Goal: Use online tool/utility: Utilize a website feature to perform a specific function

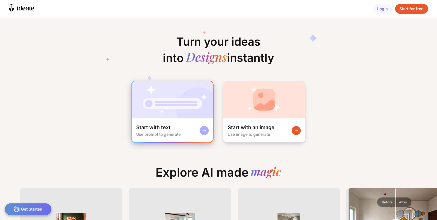
click at [180, 104] on img at bounding box center [173, 99] width 82 height 37
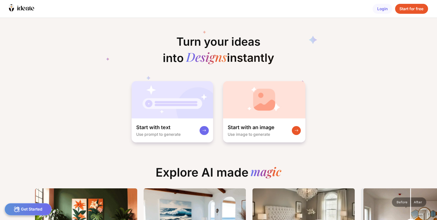
click at [175, 119] on div "Start with text Use prompt to generate" at bounding box center [173, 131] width 82 height 24
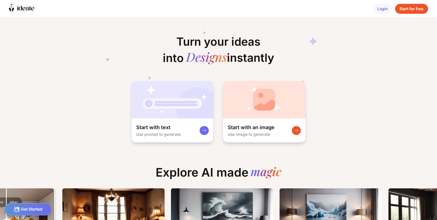
click at [26, 214] on div "Get Started" at bounding box center [28, 210] width 47 height 12
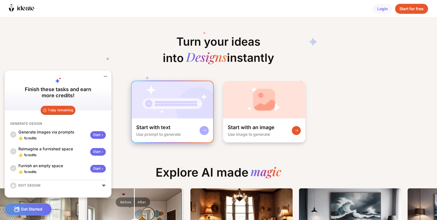
click at [192, 121] on div "Start with text Use prompt to generate" at bounding box center [173, 131] width 82 height 24
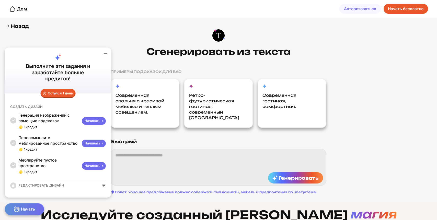
click at [104, 53] on icon at bounding box center [105, 53] width 3 height 0
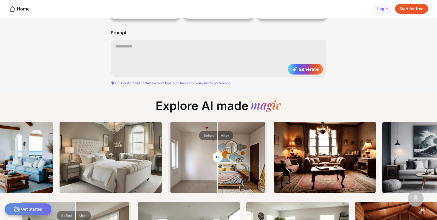
click at [239, 122] on div ""rustic urban jungle living room. warm palette walls. dark green cozy sofa. vei…" at bounding box center [272, 157] width 1580 height 71
